Goal: Information Seeking & Learning: Learn about a topic

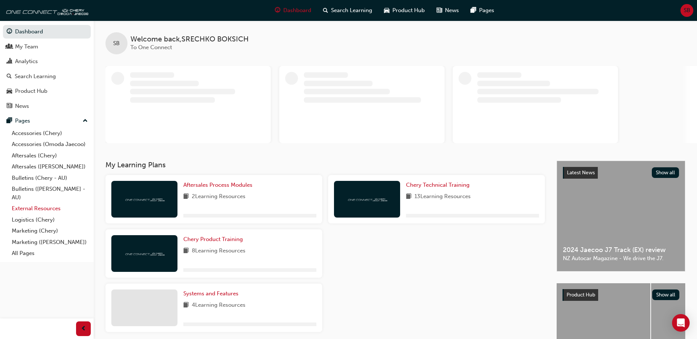
click at [32, 210] on link "External Resources" at bounding box center [50, 208] width 82 height 11
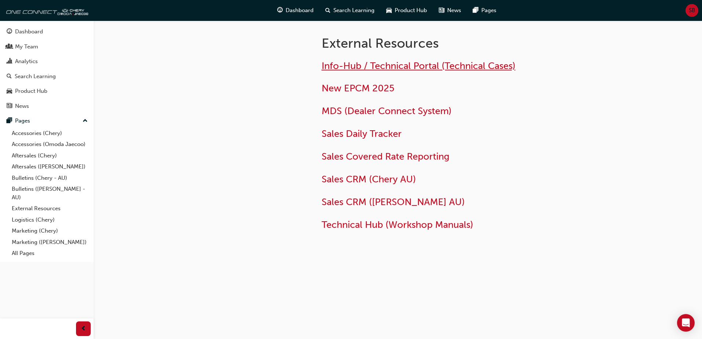
click at [357, 64] on span "Info-Hub / Technical Portal (Technical Cases)" at bounding box center [419, 65] width 194 height 11
click at [23, 178] on link "Bulletins (Chery - AU)" at bounding box center [50, 178] width 82 height 11
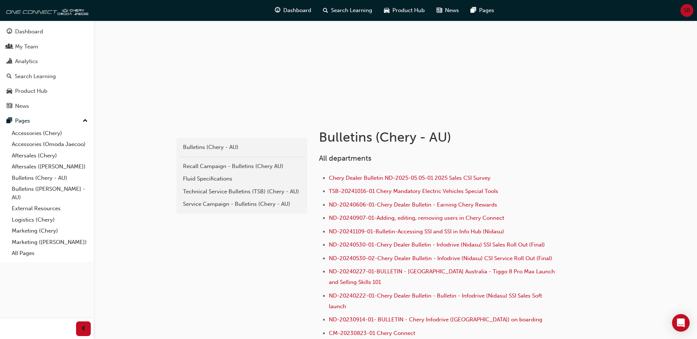
scroll to position [101, 0]
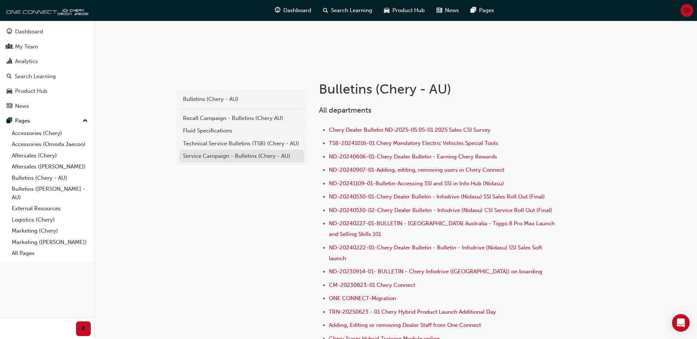
click at [223, 156] on div "Service Campaign - Bulletins (Chery - AU)" at bounding box center [242, 156] width 118 height 8
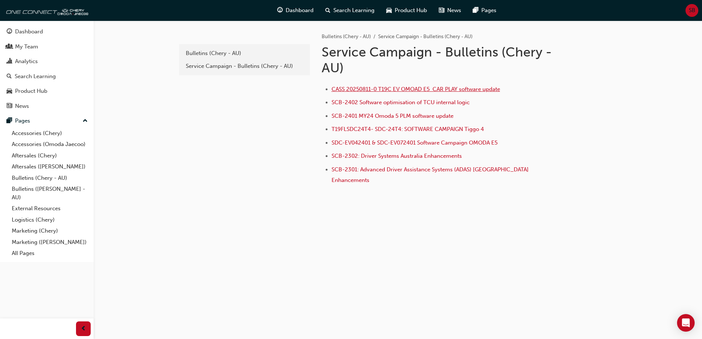
click at [370, 91] on span "CASS 20250811-0 T19C EV OMOAD E5 CAR PLAY software update" at bounding box center [416, 89] width 169 height 7
click at [258, 136] on div "e85f914b-8380-4b90-a255-4e94a5c53783 Bulletins (Chery - AU) Service Campaign - …" at bounding box center [244, 118] width 132 height 195
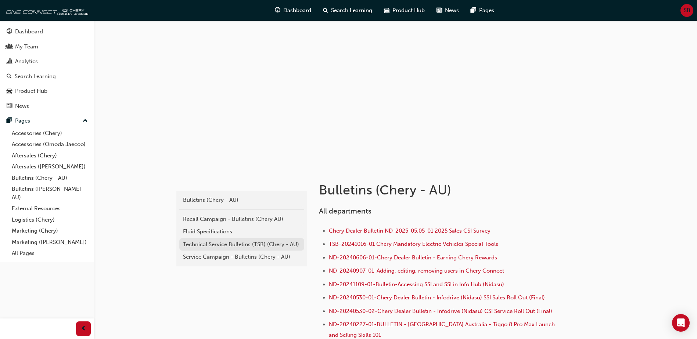
click at [201, 244] on div "Technical Service Bulletins (TSB) (Chery - AU)" at bounding box center [242, 245] width 118 height 8
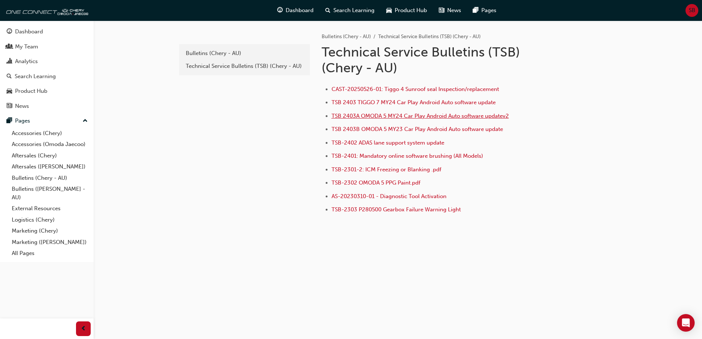
click at [379, 114] on span "TSB 2403A OMODA 5 MY24 Car Play Android Auto software updatev2" at bounding box center [420, 116] width 177 height 7
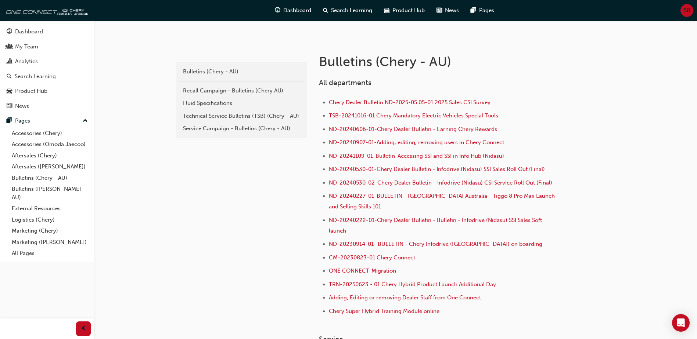
scroll to position [147, 0]
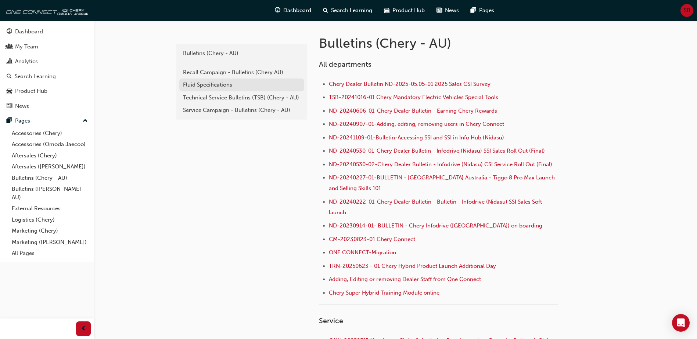
click at [210, 84] on div "Fluid Specifications" at bounding box center [242, 85] width 118 height 8
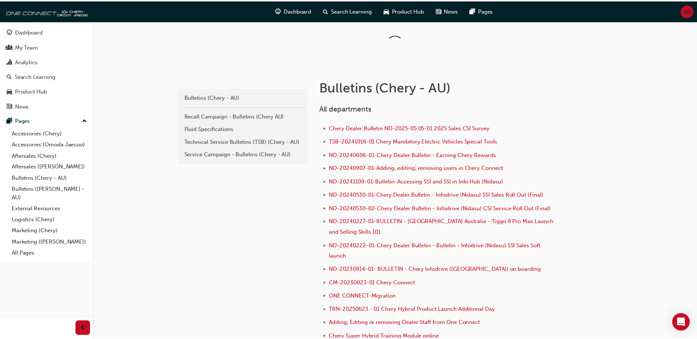
scroll to position [147, 0]
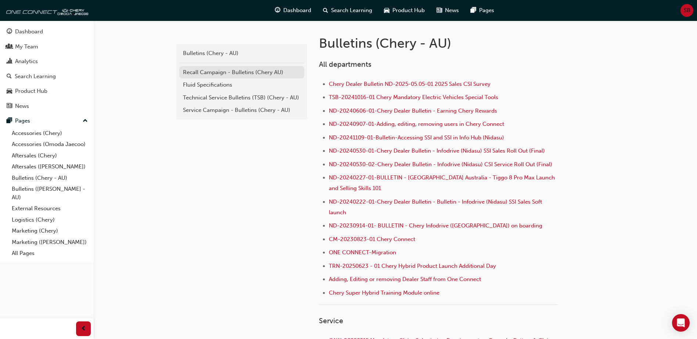
click at [208, 71] on div "Recall Campaign - Bulletins (Chery AU)" at bounding box center [242, 72] width 118 height 8
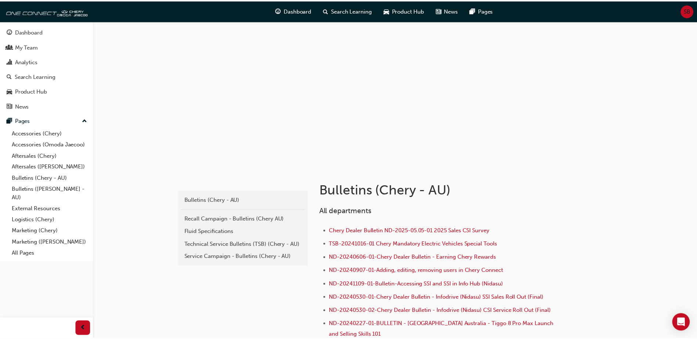
scroll to position [147, 0]
